Goal: Find specific page/section: Find specific page/section

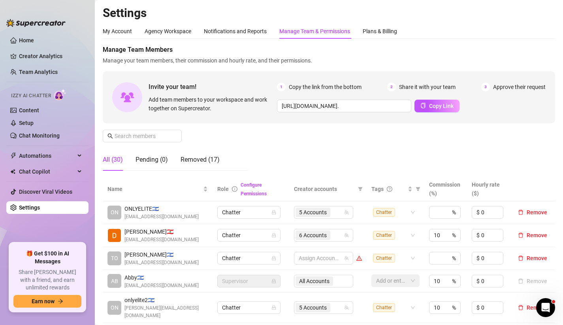
scroll to position [0, 211]
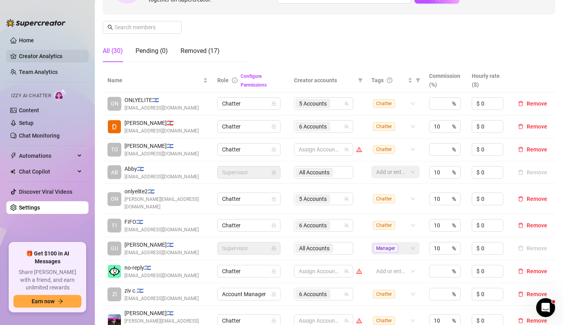
click at [33, 58] on link "Creator Analytics" at bounding box center [50, 56] width 63 height 13
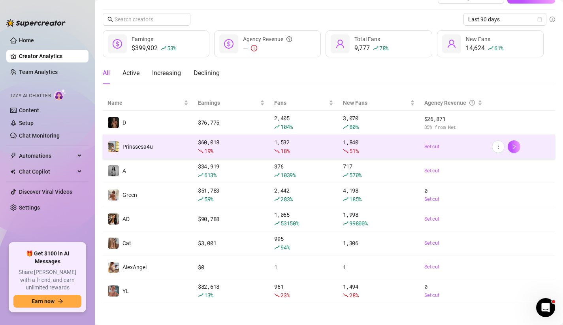
scroll to position [19, 0]
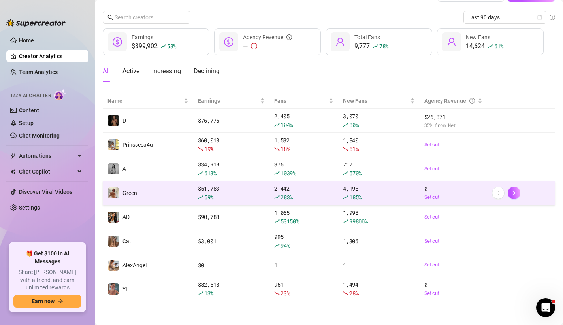
click at [450, 191] on div "0 Set cut" at bounding box center [453, 192] width 58 height 17
click at [513, 191] on icon "right" at bounding box center [514, 192] width 3 height 5
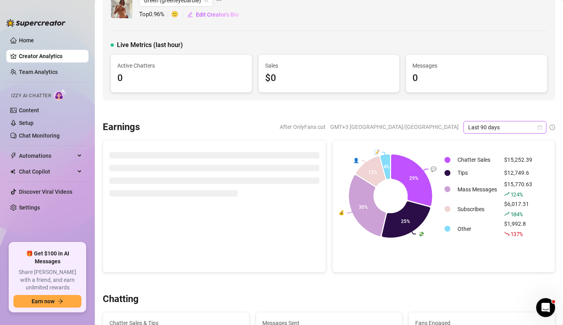
drag, startPoint x: 482, startPoint y: 119, endPoint x: 479, endPoint y: 123, distance: 5.1
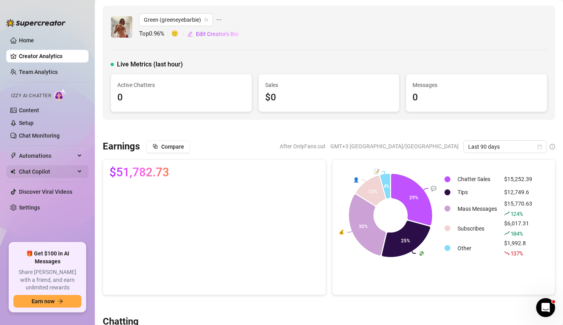
click at [44, 165] on span "Chat Copilot" at bounding box center [47, 171] width 56 height 13
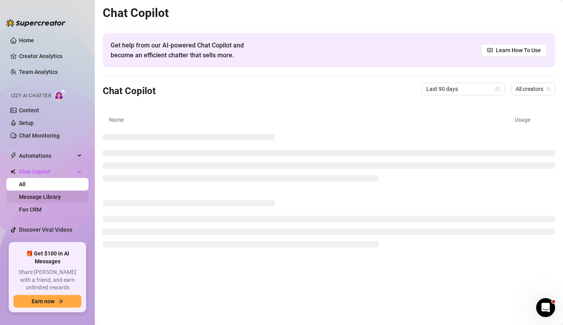
click at [57, 197] on link "Message Library" at bounding box center [40, 197] width 42 height 6
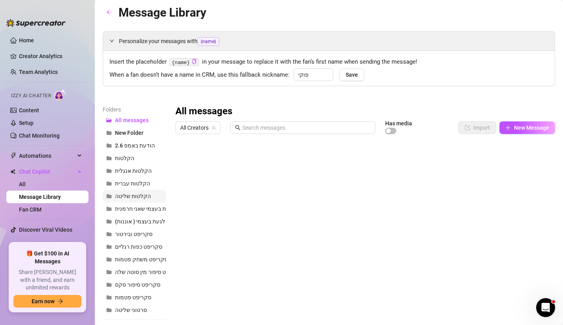
scroll to position [3, 0]
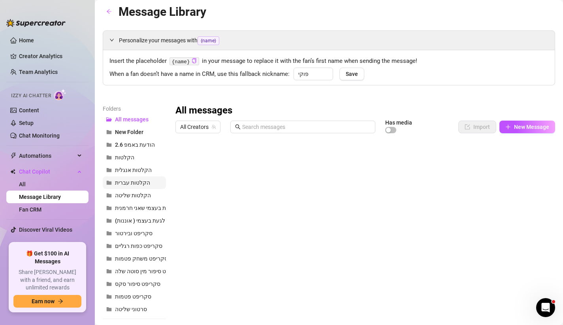
click at [142, 186] on button "הקלטות עברית" at bounding box center [134, 182] width 63 height 13
click at [204, 129] on span "All Creators" at bounding box center [198, 127] width 36 height 12
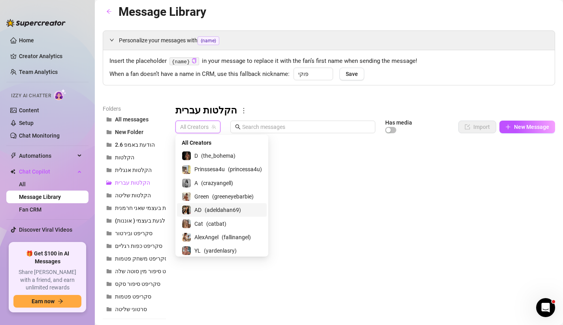
click at [208, 213] on span "( adeldahan69 )" at bounding box center [223, 209] width 36 height 9
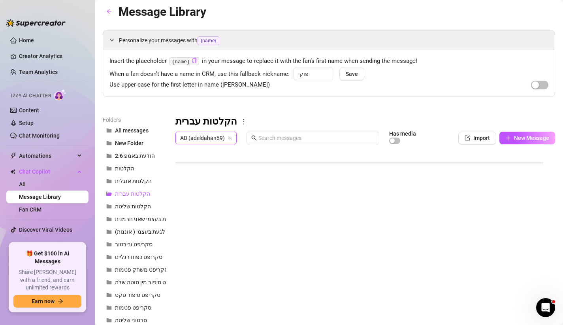
scroll to position [1223, 0]
click at [182, 275] on div at bounding box center [362, 236] width 374 height 176
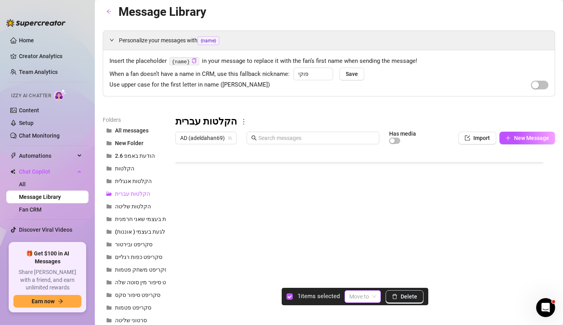
click at [364, 296] on input "search" at bounding box center [359, 296] width 20 height 12
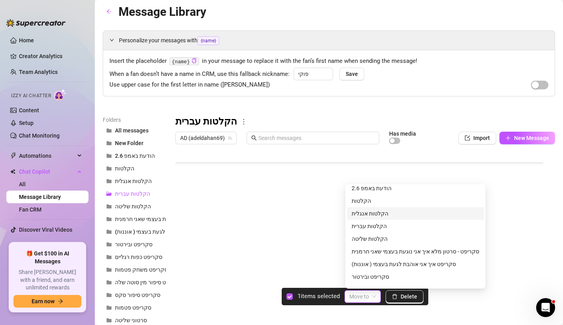
scroll to position [31, 0]
click at [368, 198] on div "הקלטות" at bounding box center [416, 199] width 128 height 9
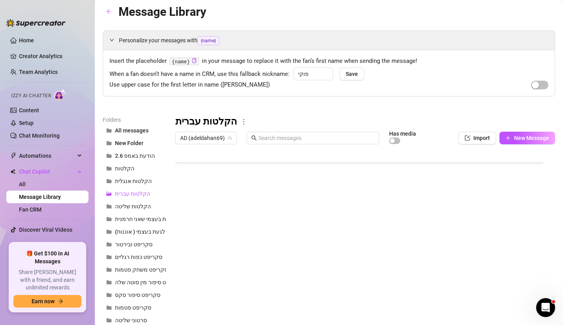
scroll to position [1207, 0]
click at [134, 164] on button "הקלטות" at bounding box center [134, 168] width 63 height 13
click at [127, 166] on span "הקלטות" at bounding box center [124, 168] width 19 height 6
click at [139, 124] on article "Folders" at bounding box center [134, 119] width 63 height 9
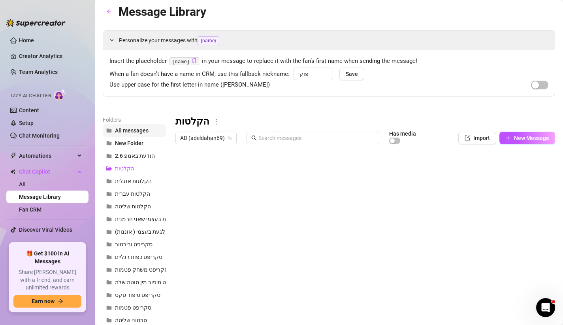
click at [139, 126] on button "All messages" at bounding box center [134, 130] width 63 height 13
click at [147, 198] on button "הקלטות עברית" at bounding box center [134, 193] width 63 height 13
click at [34, 62] on link "Creator Analytics" at bounding box center [50, 56] width 63 height 13
